Goal: Navigation & Orientation: Find specific page/section

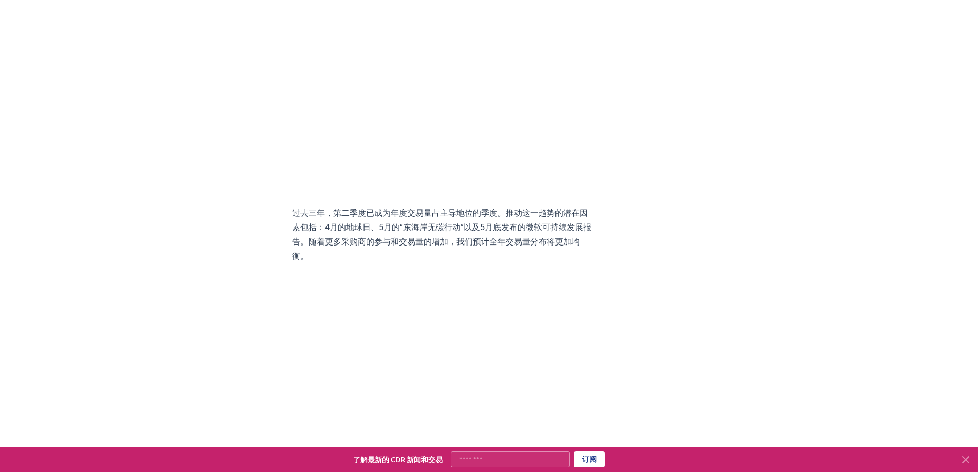
scroll to position [1694, 0]
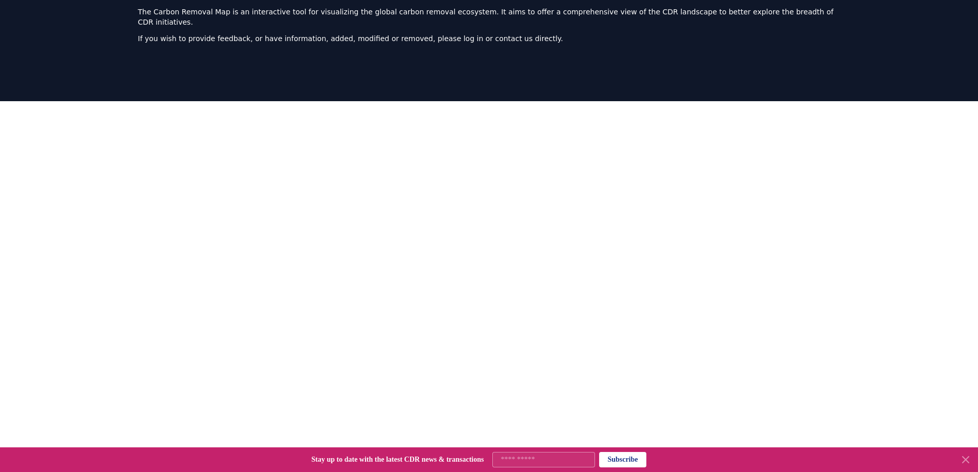
scroll to position [45, 0]
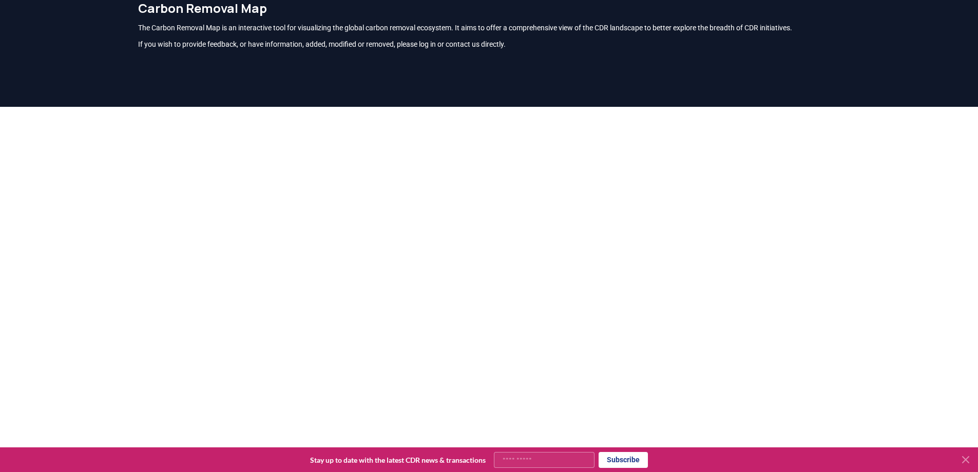
click at [98, 218] on div at bounding box center [489, 343] width 978 height 472
click at [123, 225] on div at bounding box center [489, 343] width 978 height 472
click at [107, 230] on div at bounding box center [489, 343] width 978 height 472
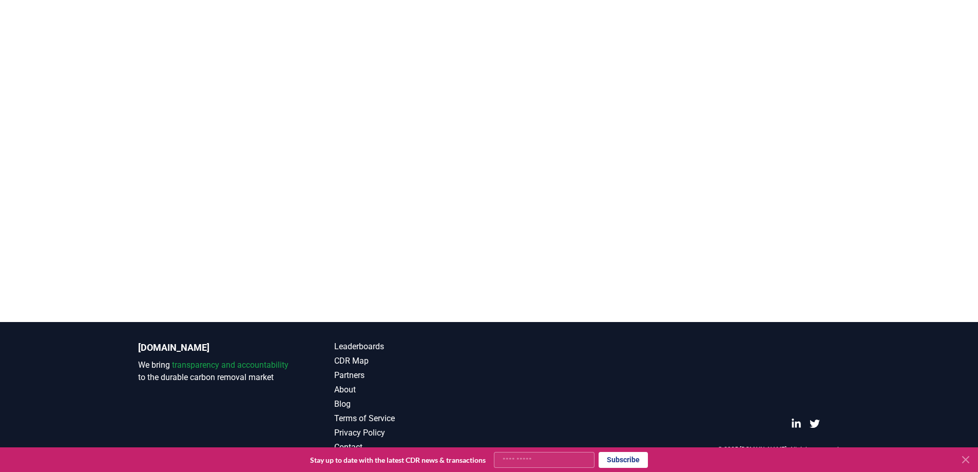
scroll to position [0, 0]
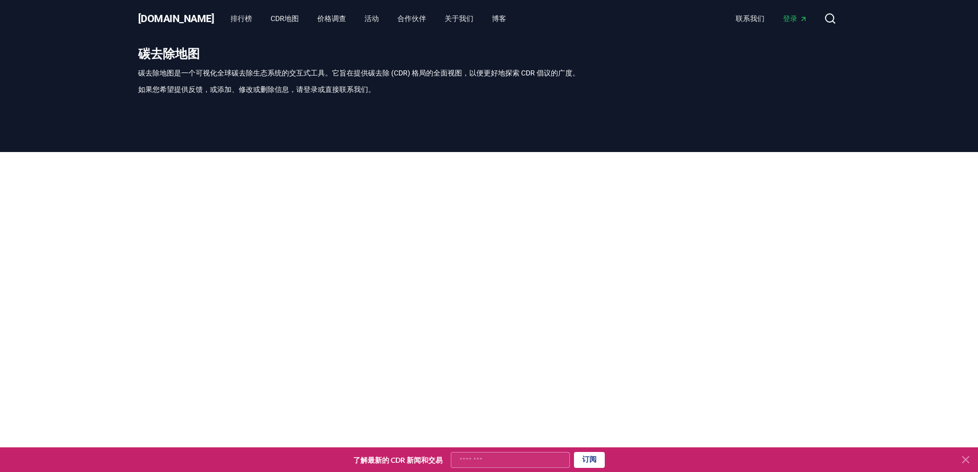
click at [966, 459] on icon at bounding box center [965, 459] width 6 height 6
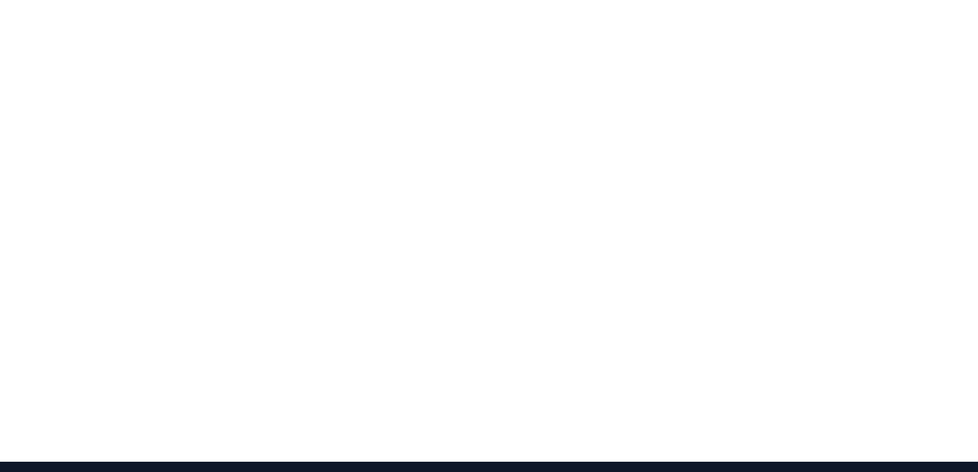
scroll to position [265, 0]
